Goal: Task Accomplishment & Management: Use online tool/utility

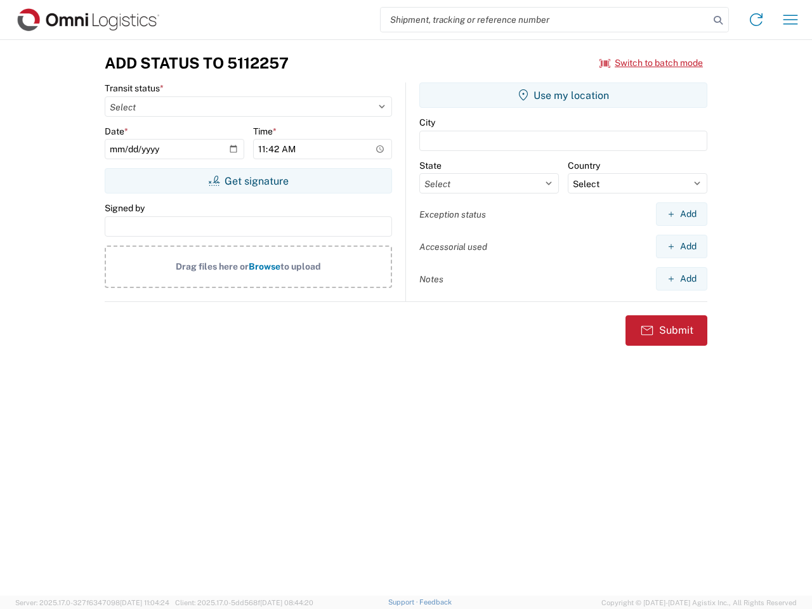
click at [545, 20] on input "search" at bounding box center [545, 20] width 329 height 24
click at [718, 20] on icon at bounding box center [718, 20] width 18 height 18
click at [756, 20] on icon at bounding box center [756, 20] width 20 height 20
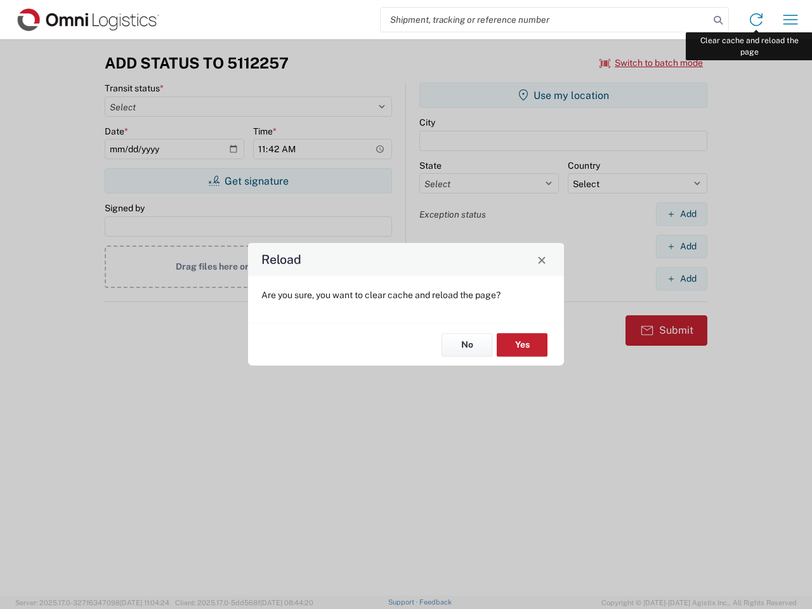
click at [791, 20] on div "Reload Are you sure, you want to clear cache and reload the page? No Yes" at bounding box center [406, 304] width 812 height 609
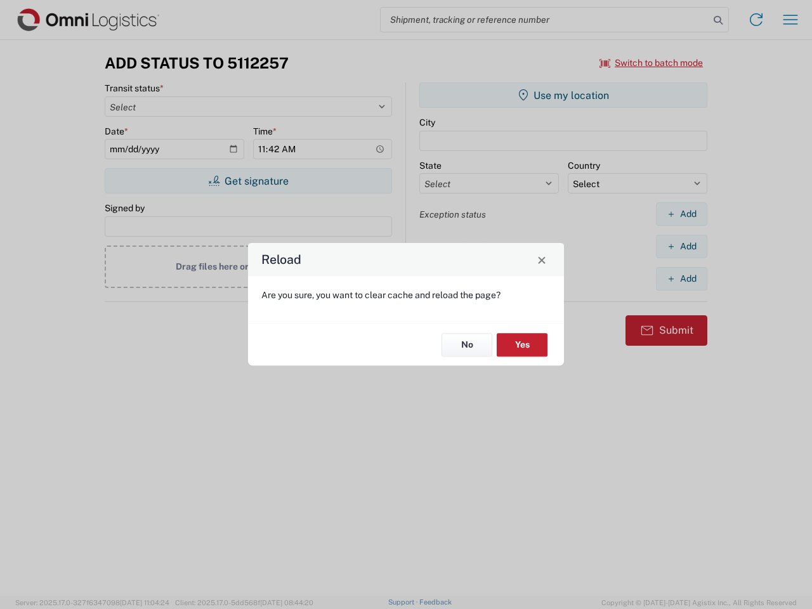
click at [652, 63] on div "Reload Are you sure, you want to clear cache and reload the page? No Yes" at bounding box center [406, 304] width 812 height 609
click at [248, 181] on div "Reload Are you sure, you want to clear cache and reload the page? No Yes" at bounding box center [406, 304] width 812 height 609
click at [564, 95] on div "Reload Are you sure, you want to clear cache and reload the page? No Yes" at bounding box center [406, 304] width 812 height 609
click at [682, 214] on div "Reload Are you sure, you want to clear cache and reload the page? No Yes" at bounding box center [406, 304] width 812 height 609
click at [682, 246] on div "Reload Are you sure, you want to clear cache and reload the page? No Yes" at bounding box center [406, 304] width 812 height 609
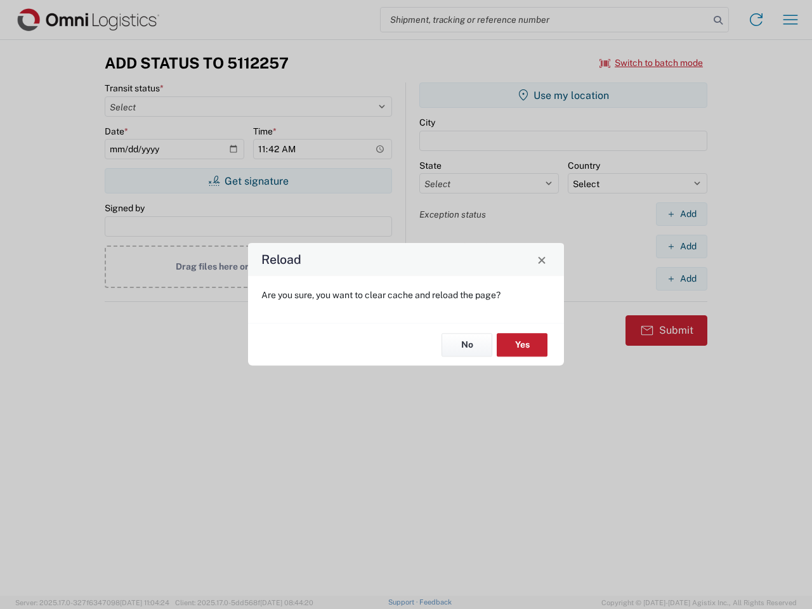
click at [682, 279] on div "Reload Are you sure, you want to clear cache and reload the page? No Yes" at bounding box center [406, 304] width 812 height 609
